Goal: Task Accomplishment & Management: Use online tool/utility

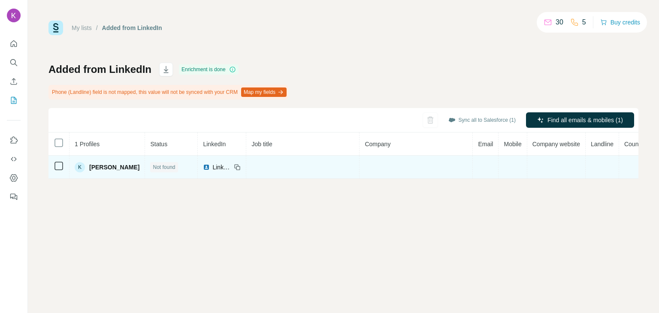
click at [379, 152] on th "Company" at bounding box center [415, 144] width 113 height 23
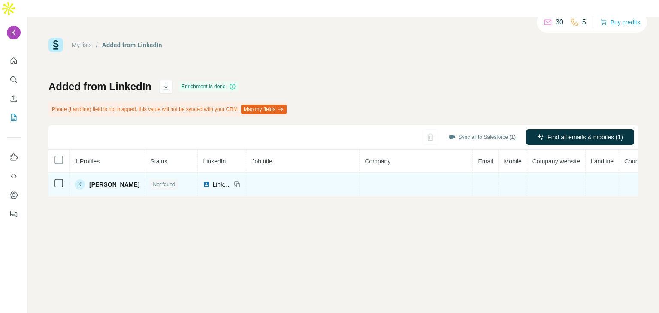
click at [372, 173] on td at bounding box center [415, 184] width 113 height 23
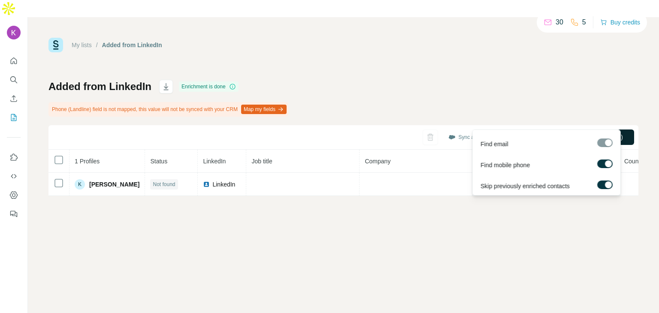
click at [619, 133] on span "Find all emails & mobiles (1)" at bounding box center [584, 137] width 75 height 9
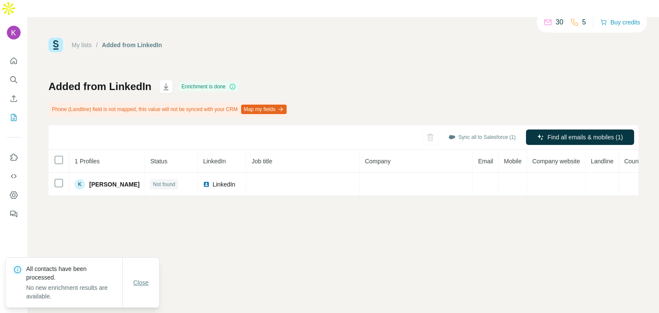
click at [137, 287] on button "Close" at bounding box center [140, 282] width 27 height 15
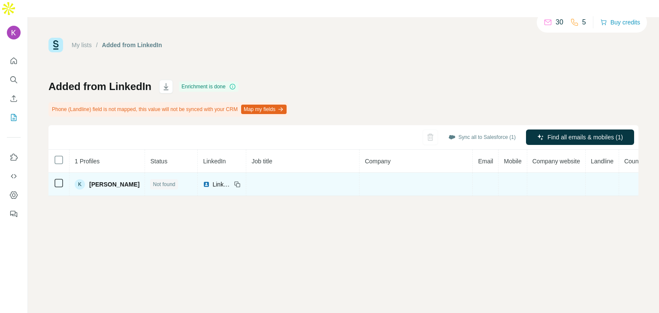
click at [57, 173] on td at bounding box center [58, 184] width 21 height 23
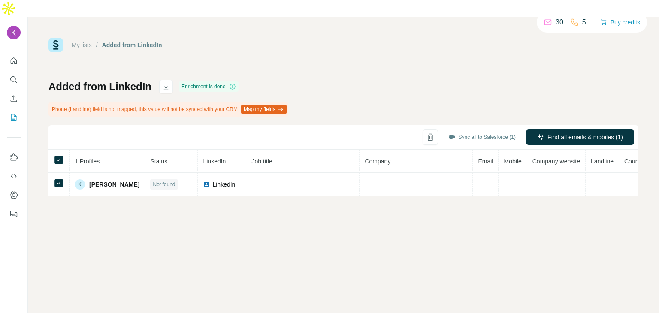
click at [286, 105] on button "Map my fields" at bounding box center [263, 109] width 45 height 9
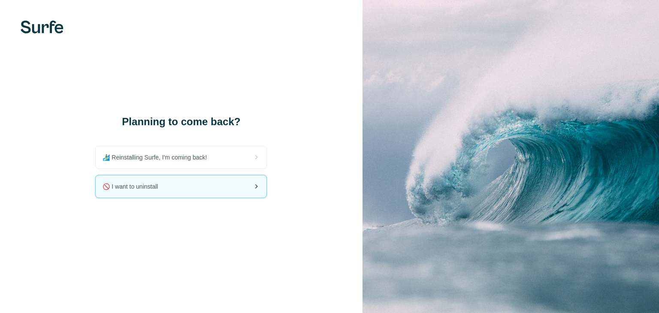
click at [193, 185] on div "🚫 I want to uninstall" at bounding box center [181, 186] width 171 height 22
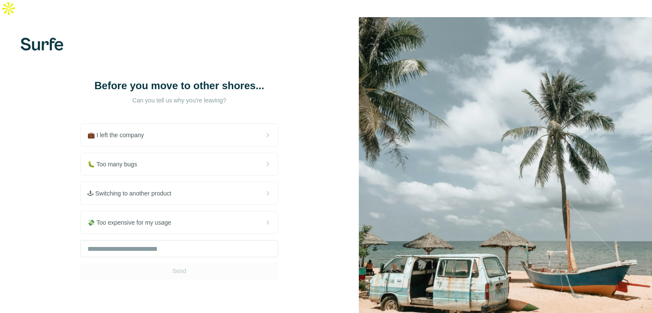
scroll to position [24, 0]
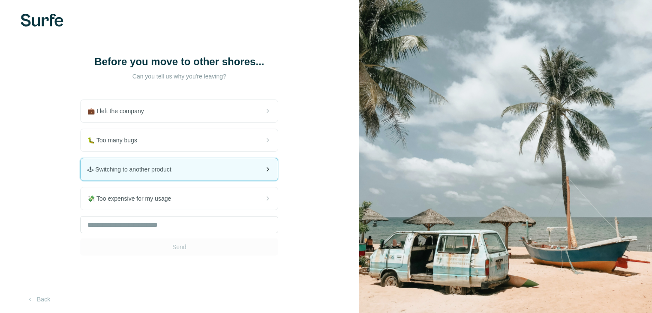
click at [205, 168] on div "🕹 Switching to another product" at bounding box center [179, 169] width 197 height 22
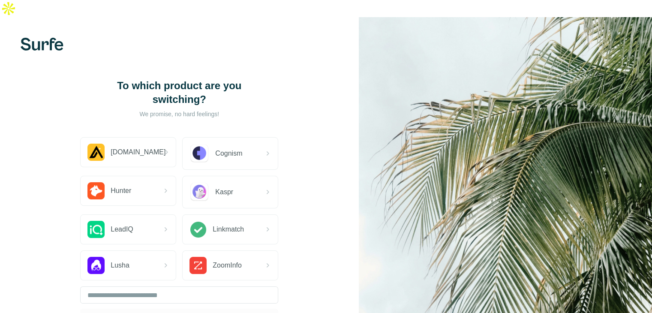
scroll to position [57, 0]
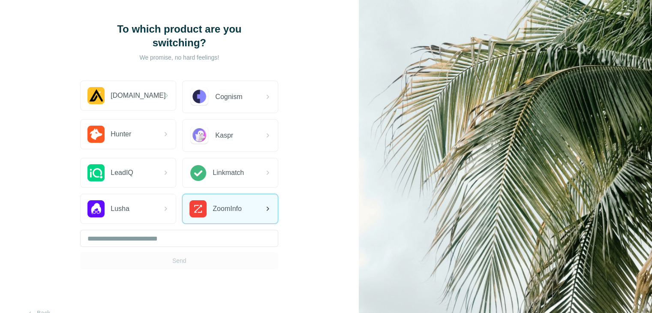
click at [222, 204] on span "ZoomInfo" at bounding box center [227, 209] width 29 height 10
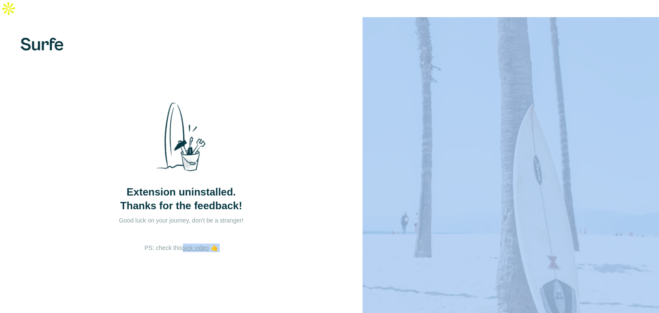
drag, startPoint x: 184, startPoint y: 244, endPoint x: 440, endPoint y: 205, distance: 259.0
click at [440, 205] on div "Extension uninstalled. Thanks for the feedback! Good luck on your journey, don'…" at bounding box center [329, 173] width 659 height 313
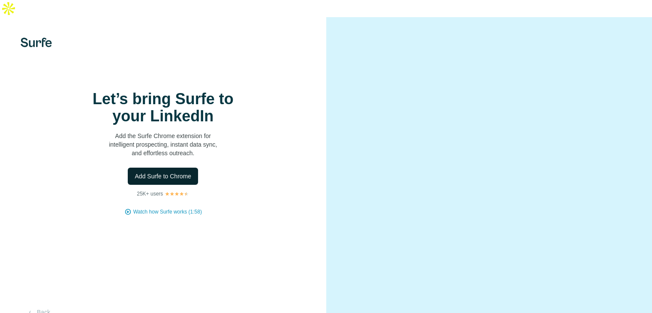
click at [173, 176] on span "Add Surfe to Chrome" at bounding box center [163, 176] width 57 height 9
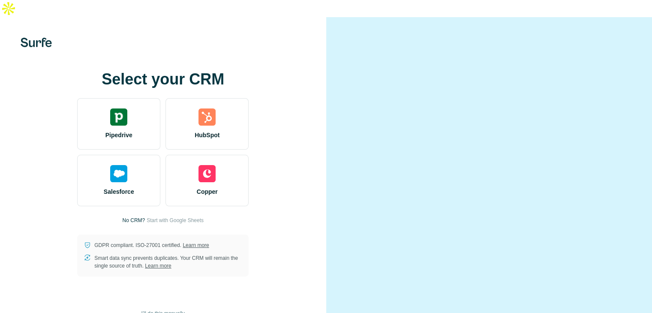
click at [413, 104] on video at bounding box center [489, 173] width 278 height 139
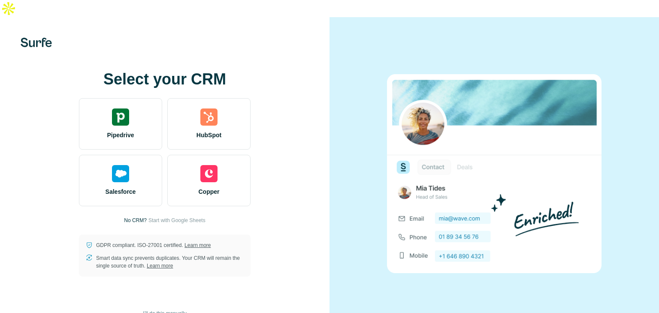
click at [169, 310] on span "I’ll do this manually" at bounding box center [164, 314] width 43 height 8
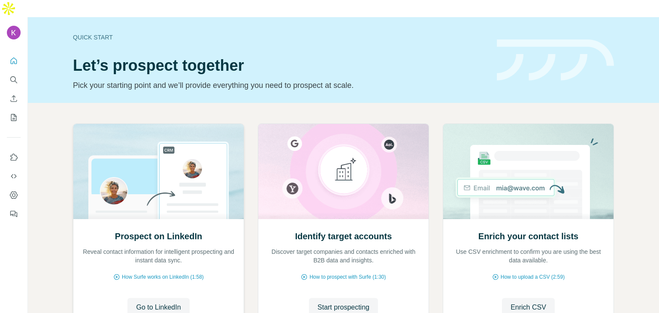
scroll to position [57, 0]
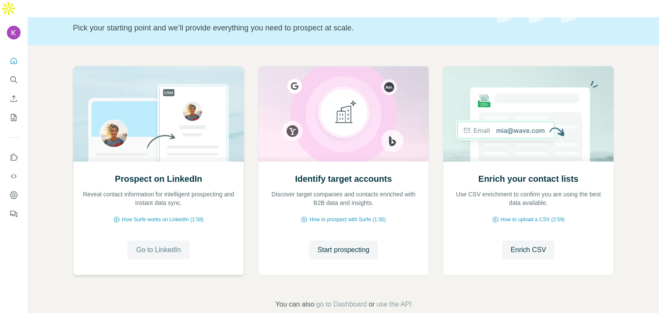
click at [156, 245] on span "Go to LinkedIn" at bounding box center [158, 250] width 45 height 10
click at [518, 245] on span "Enrich CSV" at bounding box center [528, 250] width 36 height 10
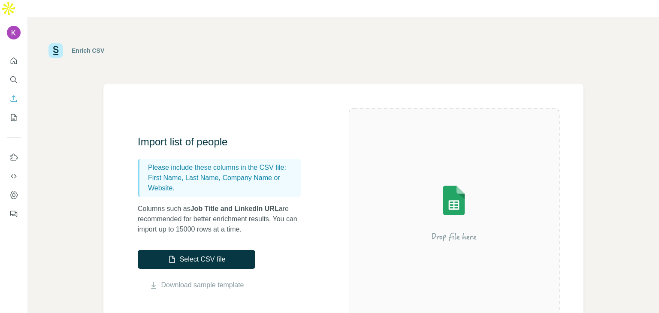
click at [530, 237] on div at bounding box center [454, 212] width 211 height 209
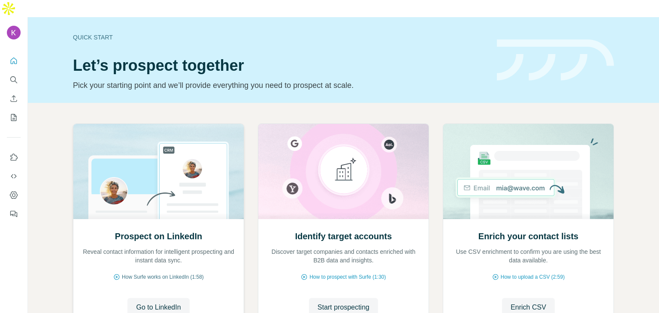
drag, startPoint x: 168, startPoint y: 290, endPoint x: 184, endPoint y: 260, distance: 33.6
click at [184, 260] on div "Prospect on LinkedIn Reveal contact information for intelligent prospecting and…" at bounding box center [158, 275] width 170 height 114
click at [184, 273] on span "How Surfe works on LinkedIn (1:58)" at bounding box center [163, 277] width 82 height 8
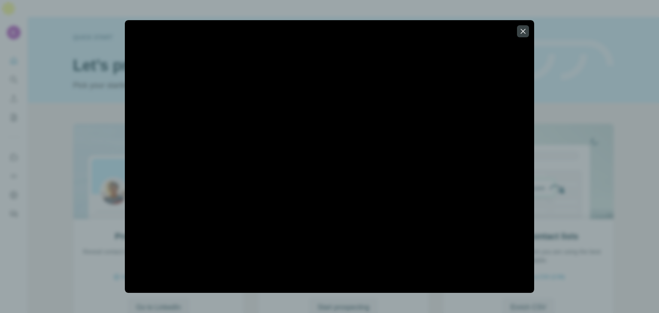
click at [66, 190] on div at bounding box center [329, 156] width 659 height 313
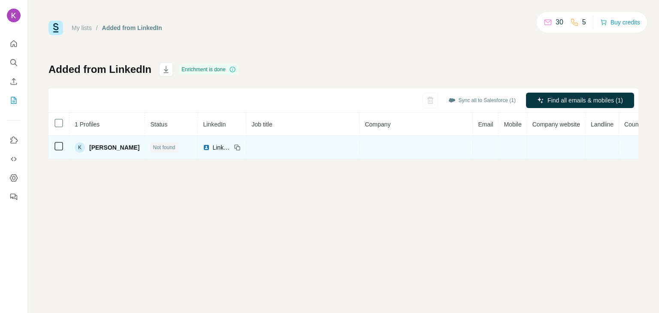
click at [255, 147] on table "1 Profiles Status LinkedIn Job title Company Email Mobile Company website Landl…" at bounding box center [349, 136] width 602 height 46
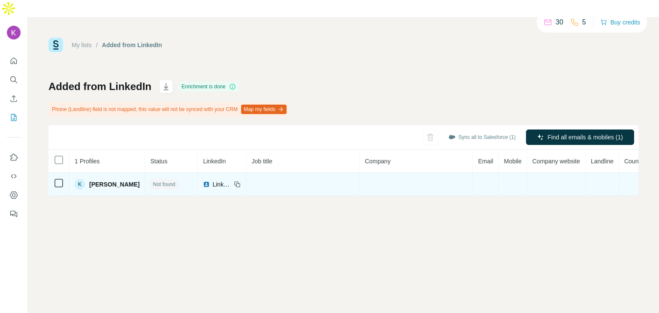
click at [297, 173] on td at bounding box center [302, 184] width 113 height 23
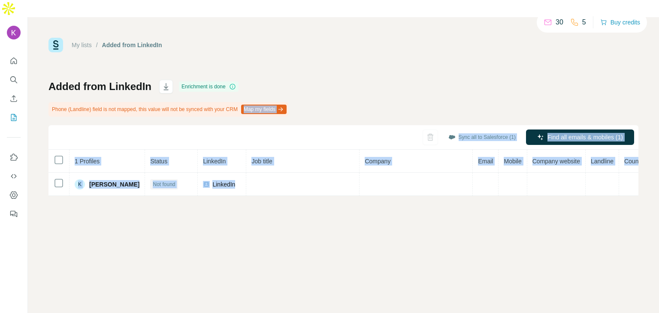
drag, startPoint x: 297, startPoint y: 160, endPoint x: 292, endPoint y: 99, distance: 60.7
click at [292, 99] on div "Added from LinkedIn Enrichment is done Phone (Landline) field is not mapped, th…" at bounding box center [343, 138] width 590 height 116
click at [288, 102] on div "Phone (Landline) field is not mapped, this value will not be synced with your C…" at bounding box center [168, 109] width 240 height 15
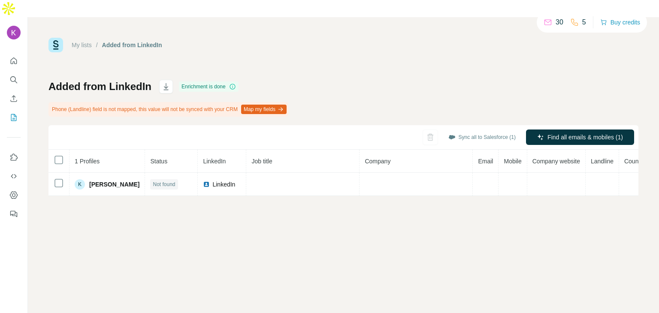
click at [284, 106] on icon "button" at bounding box center [280, 109] width 7 height 7
